Goal: Transaction & Acquisition: Obtain resource

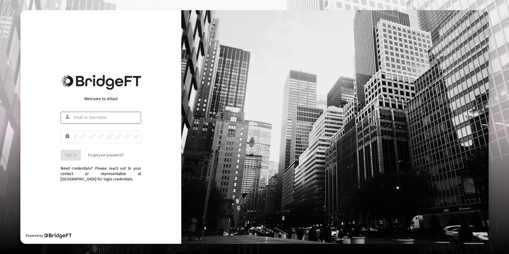
type input "[PERSON_NAME][EMAIL_ADDRESS][DOMAIN_NAME]"
click at [73, 151] on button "Sign In" at bounding box center [71, 155] width 20 height 11
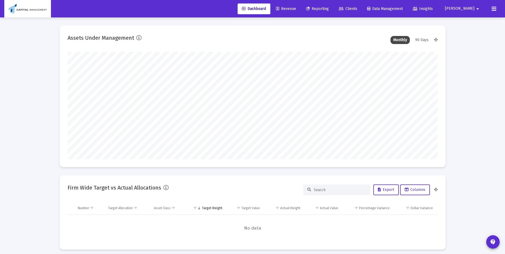
scroll to position [107, 199]
type input "[DATE]"
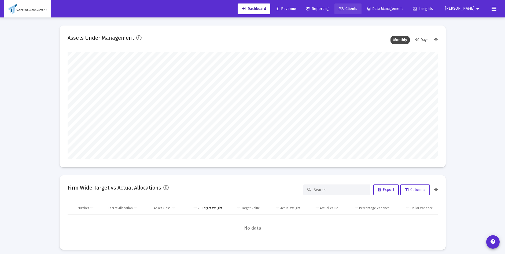
click at [343, 9] on icon at bounding box center [341, 9] width 5 height 4
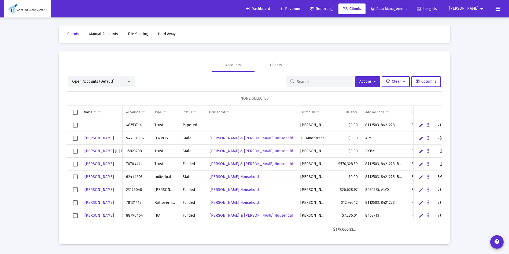
click at [303, 90] on div "Open Accounts (Default) Actions Clear Columns NONE SELECTED Name Name Account #…" at bounding box center [254, 156] width 375 height 160
click at [304, 84] on div at bounding box center [319, 81] width 67 height 11
click at [306, 69] on div "Accounts Clients" at bounding box center [254, 65] width 375 height 13
click at [304, 76] on div at bounding box center [319, 81] width 67 height 11
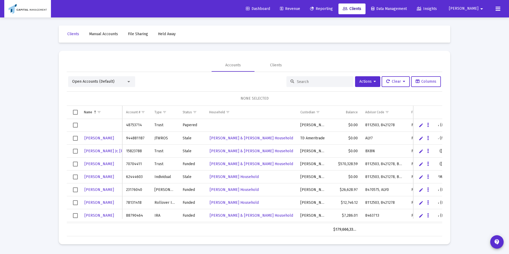
click at [304, 76] on div at bounding box center [319, 81] width 67 height 11
click at [299, 83] on input at bounding box center [323, 81] width 53 height 5
type input "3467"
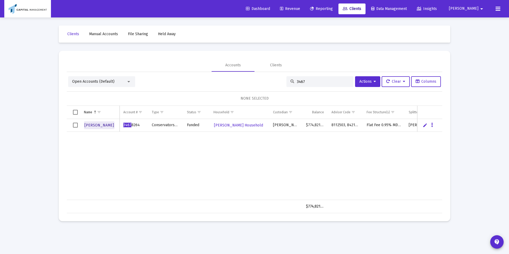
click at [105, 124] on span "[PERSON_NAME]" at bounding box center [98, 125] width 29 height 5
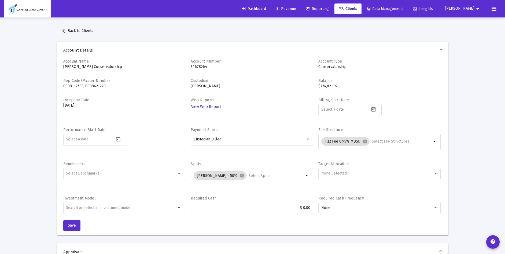
click at [209, 106] on span "View Web Report" at bounding box center [206, 106] width 30 height 5
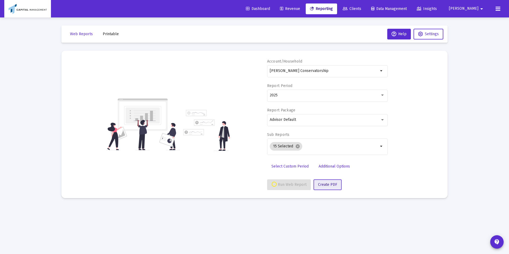
click at [334, 185] on span "Create PDF" at bounding box center [327, 184] width 19 height 5
select select "View all"
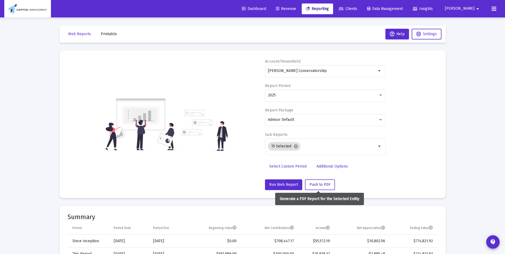
click at [323, 187] on button "Push to PDF" at bounding box center [320, 184] width 30 height 11
click at [320, 179] on button "Push to PDF" at bounding box center [320, 184] width 30 height 11
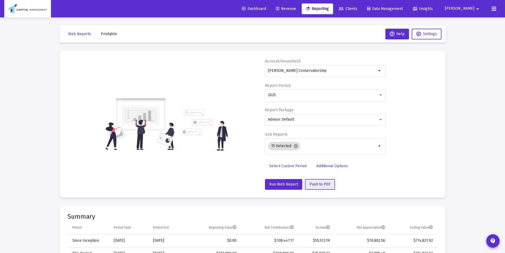
click at [320, 179] on div "Account/Household [PERSON_NAME] Conservatorship arrow_drop_down Report Period 2…" at bounding box center [325, 124] width 121 height 131
click at [432, 34] on span "Settings" at bounding box center [430, 34] width 14 height 5
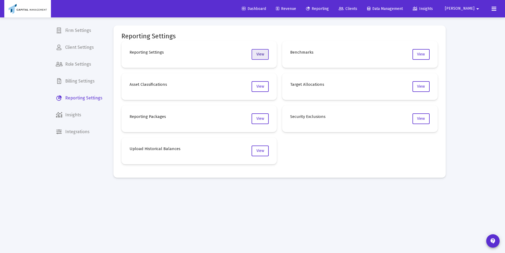
click at [253, 51] on button "View" at bounding box center [259, 54] width 17 height 11
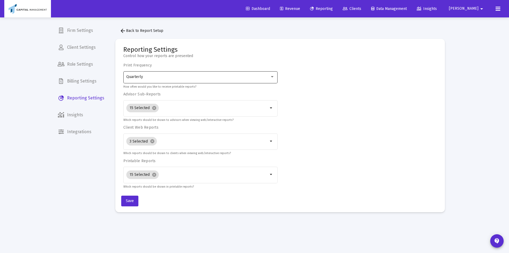
click at [156, 73] on div "Quarterly" at bounding box center [200, 76] width 149 height 13
click at [140, 76] on span "Quarterly" at bounding box center [200, 76] width 149 height 11
click at [127, 45] on mat-card "Reporting Settings Control how your reports are presented Print Frequency Quart…" at bounding box center [279, 125] width 329 height 173
click at [79, 49] on span "Client Settings" at bounding box center [80, 47] width 55 height 13
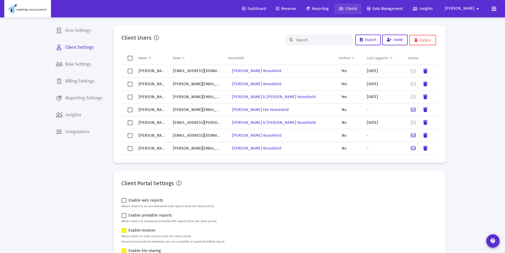
click at [361, 6] on link "Clients" at bounding box center [347, 8] width 27 height 11
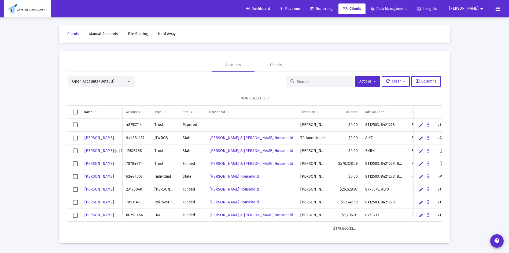
click at [303, 76] on div at bounding box center [319, 81] width 67 height 11
click at [303, 84] on div at bounding box center [319, 81] width 67 height 11
click at [294, 84] on div at bounding box center [319, 81] width 67 height 11
click at [411, 11] on link "Data Management" at bounding box center [389, 8] width 44 height 11
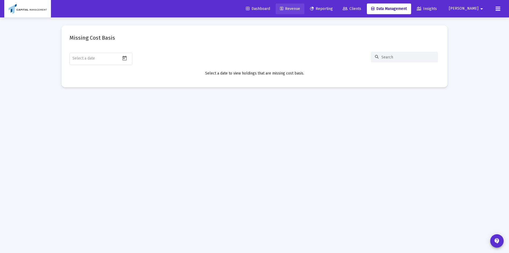
click at [304, 6] on link "Revenue" at bounding box center [290, 8] width 29 height 11
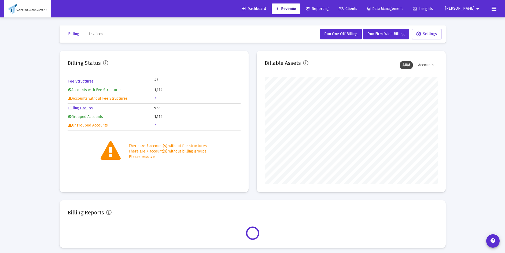
scroll to position [107, 173]
click at [266, 7] on span "Dashboard" at bounding box center [254, 8] width 24 height 5
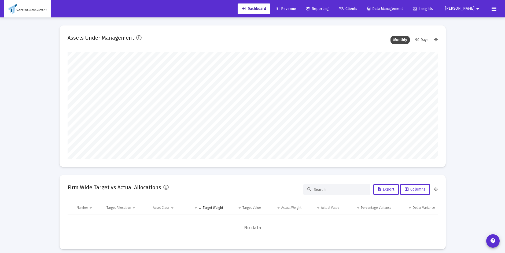
scroll to position [107, 199]
click at [333, 13] on link "Reporting" at bounding box center [317, 8] width 31 height 11
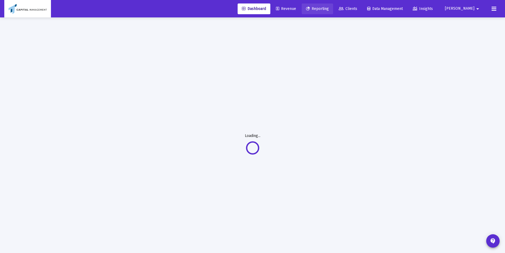
select select "View all"
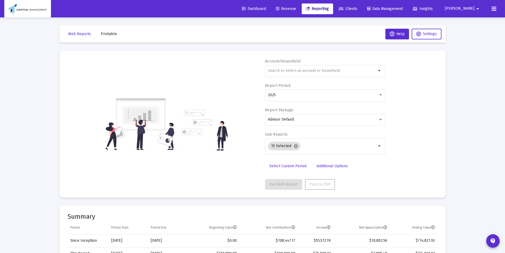
scroll to position [1030, 0]
click at [361, 11] on link "Clients" at bounding box center [347, 8] width 27 height 11
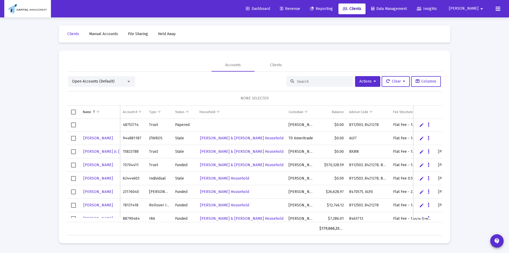
click at [303, 78] on div at bounding box center [319, 81] width 67 height 11
click at [303, 79] on input at bounding box center [323, 81] width 53 height 5
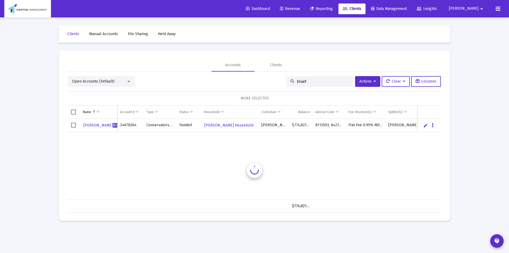
type input "bluef"
click at [96, 123] on span "[PERSON_NAME] Bluef ord" at bounding box center [105, 125] width 45 height 5
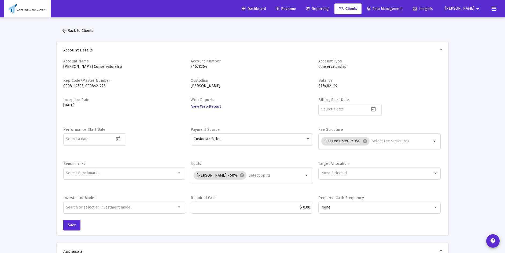
click at [199, 106] on span "View Web Report" at bounding box center [206, 106] width 30 height 5
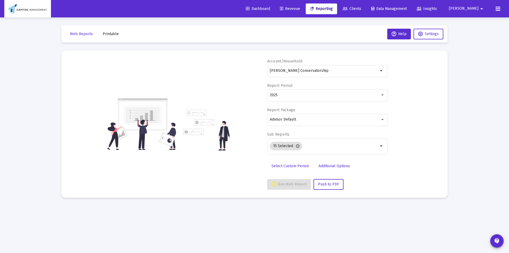
select select "View all"
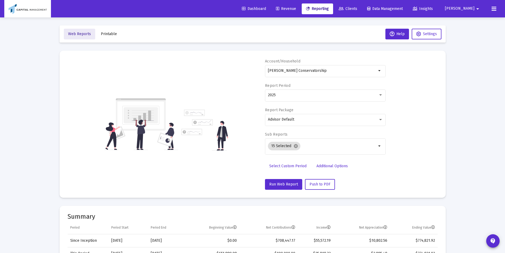
click at [81, 35] on span "Web Reports" at bounding box center [79, 34] width 23 height 5
click at [108, 38] on button "Printable" at bounding box center [109, 34] width 25 height 11
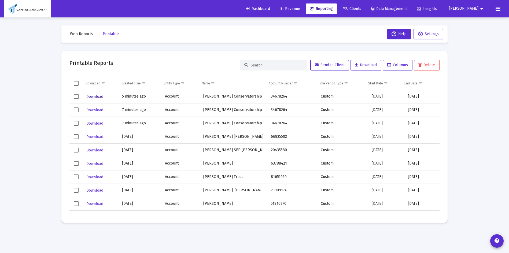
click at [92, 96] on span "Download" at bounding box center [94, 96] width 17 height 5
